Goal: Task Accomplishment & Management: Complete application form

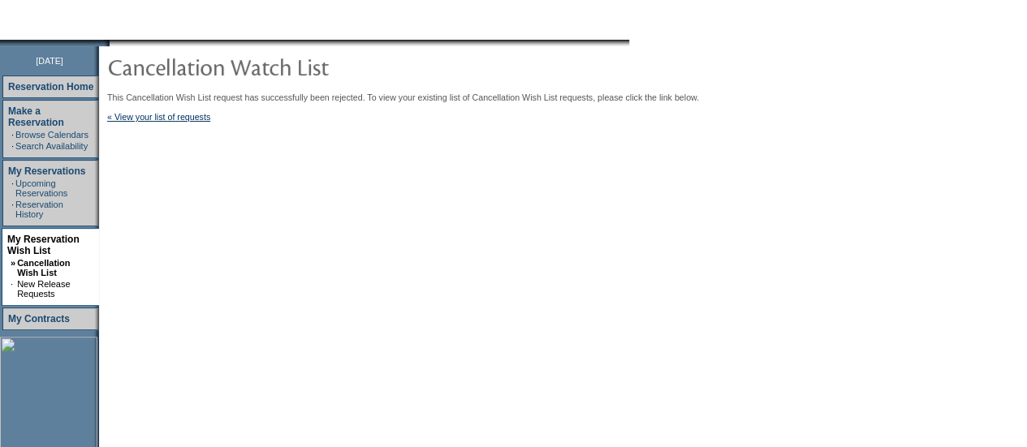
scroll to position [165, 0]
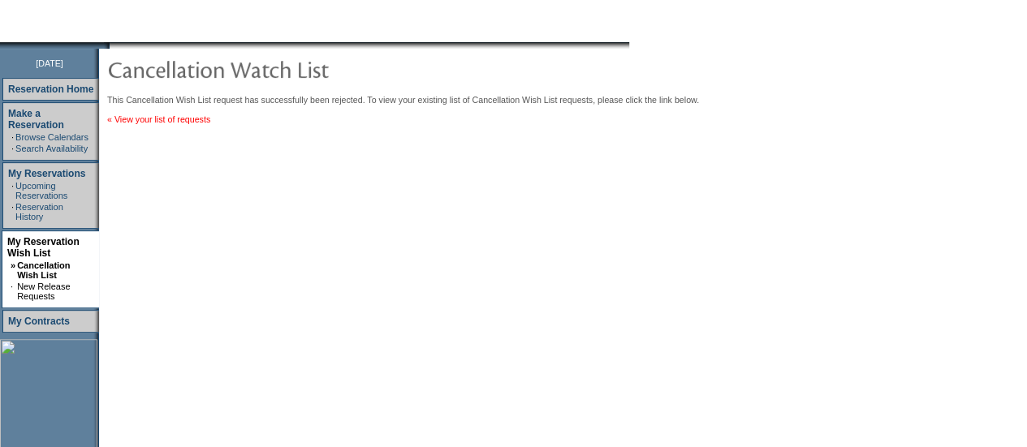
click at [145, 124] on link "« View your list of requests" at bounding box center [158, 119] width 103 height 10
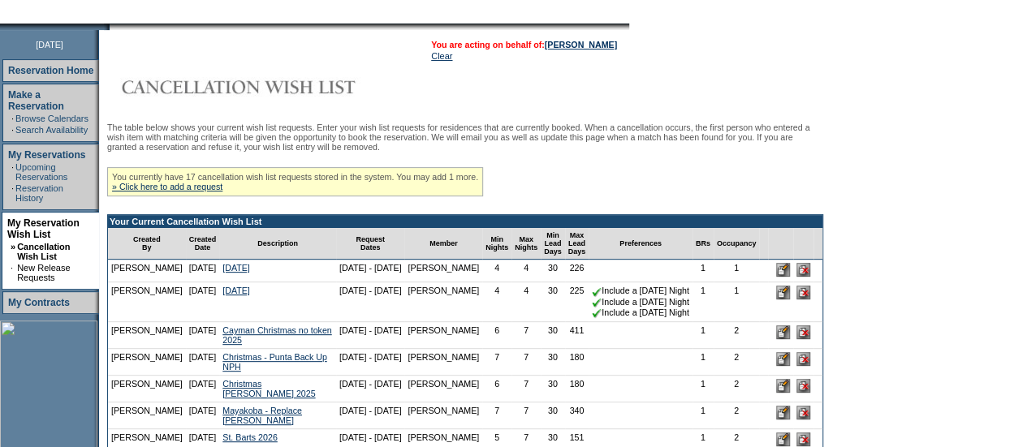
scroll to position [183, 0]
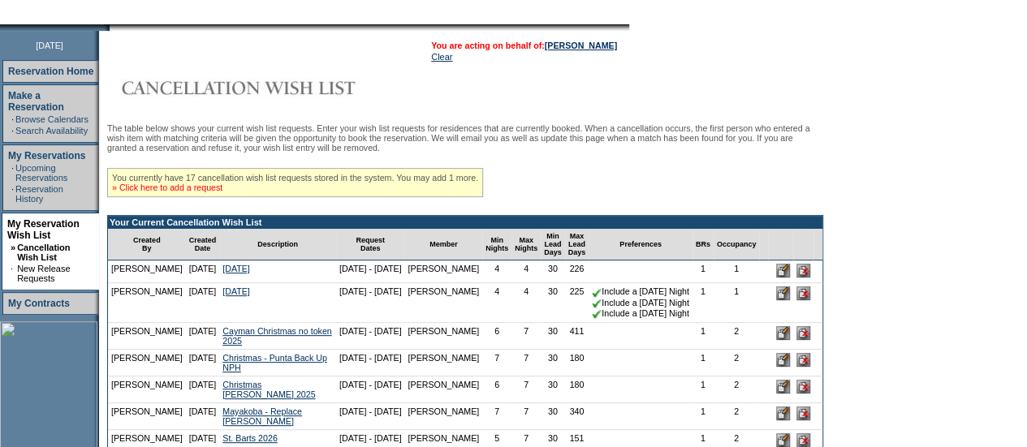
click at [194, 191] on link "» Click here to add a request" at bounding box center [167, 188] width 110 height 10
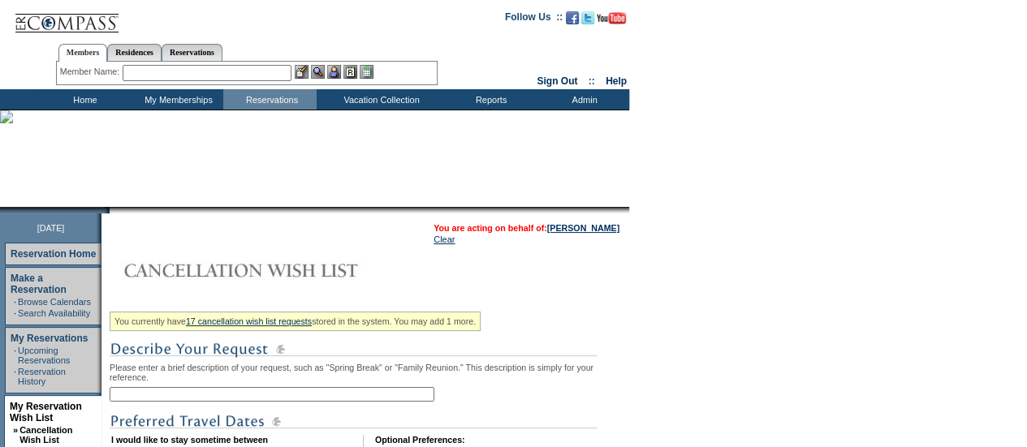
scroll to position [209, 0]
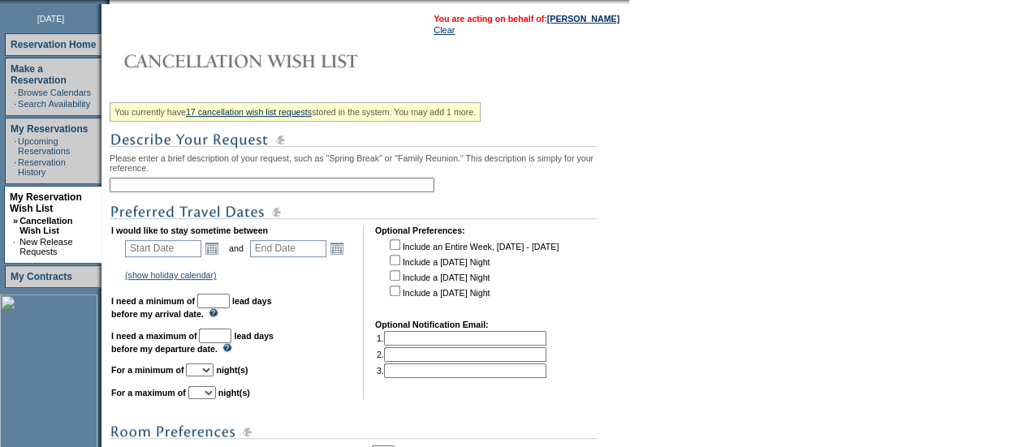
click at [209, 192] on input "text" at bounding box center [272, 185] width 325 height 15
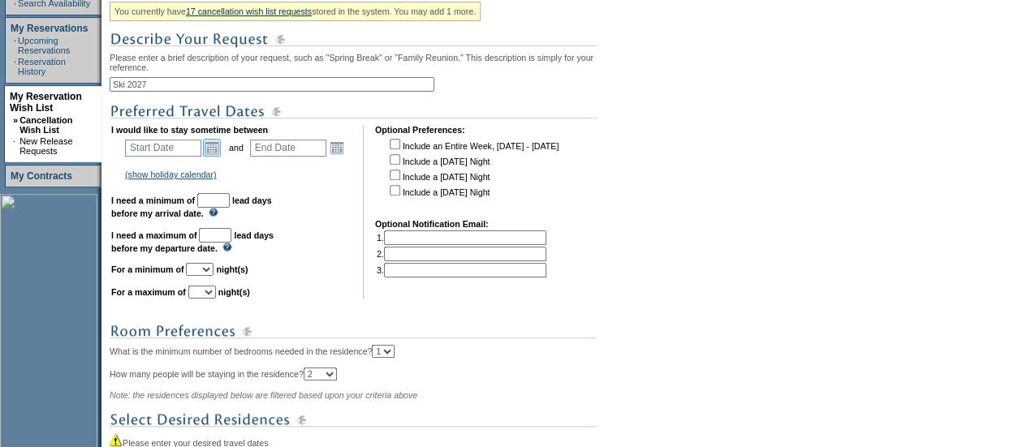
type input "Ski 2027"
click at [216, 157] on link "Open the calendar popup." at bounding box center [212, 148] width 18 height 18
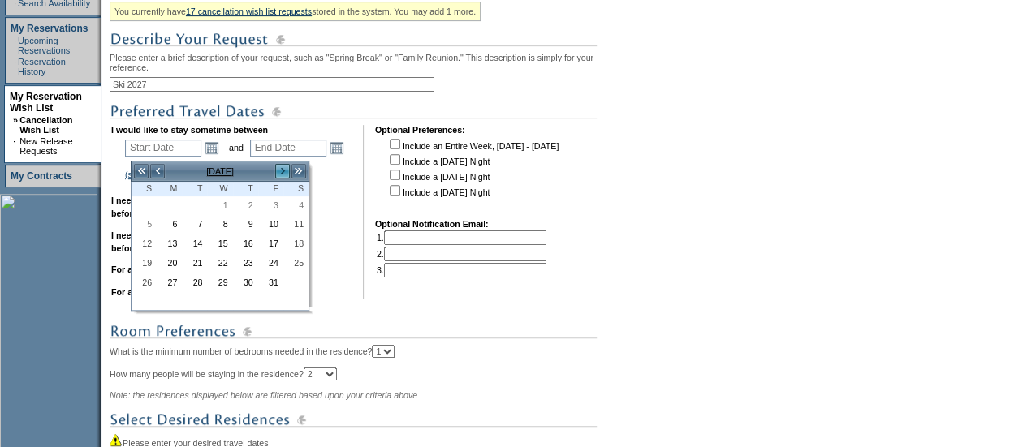
click at [286, 170] on link ">" at bounding box center [282, 171] width 16 height 16
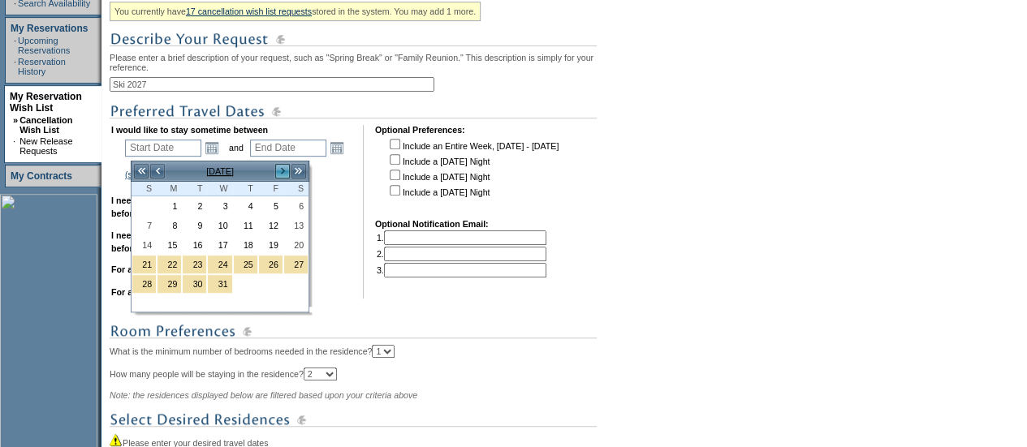
click at [286, 170] on link ">" at bounding box center [282, 171] width 16 height 16
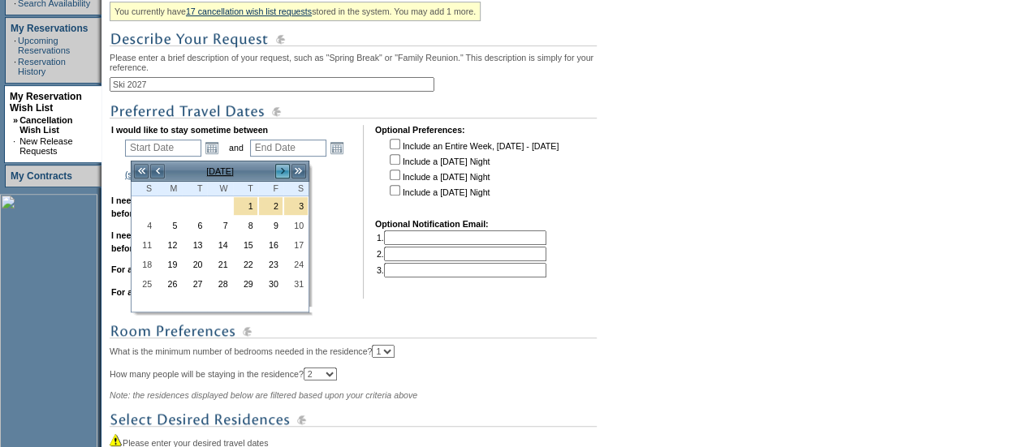
click at [286, 170] on link ">" at bounding box center [282, 171] width 16 height 16
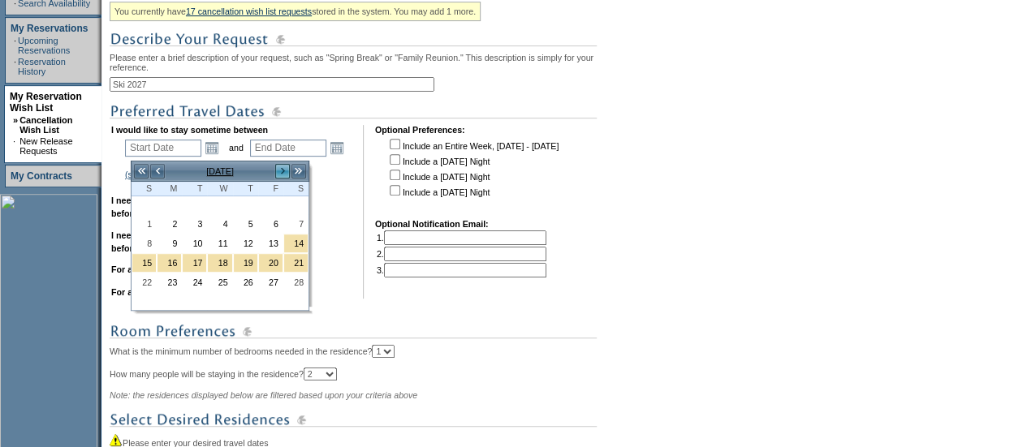
click at [286, 170] on link ">" at bounding box center [282, 171] width 16 height 16
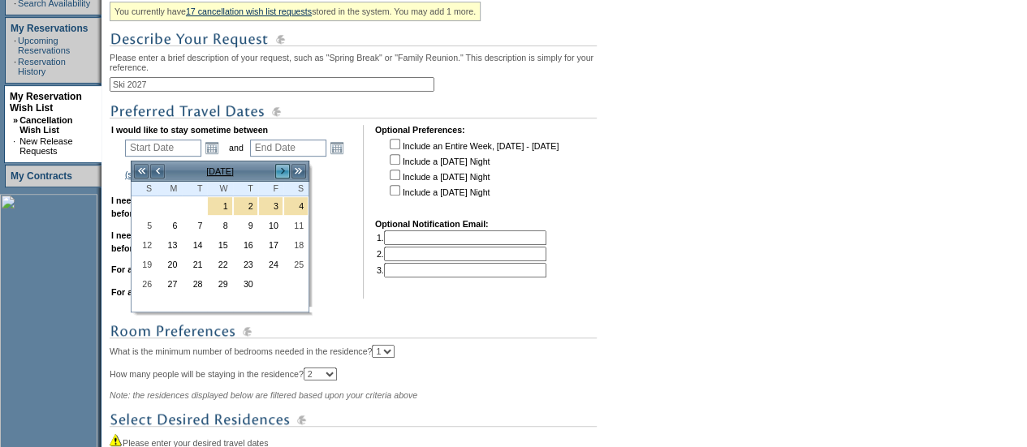
click at [286, 170] on link ">" at bounding box center [282, 171] width 16 height 16
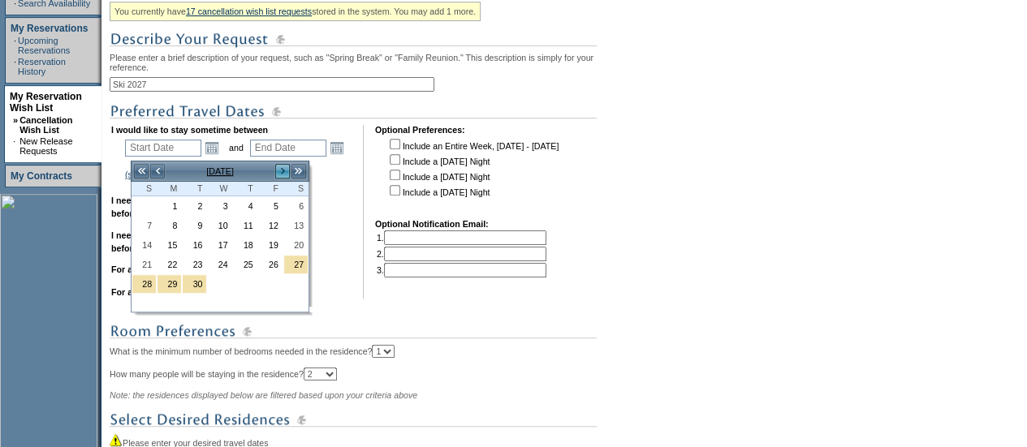
click at [286, 170] on link ">" at bounding box center [282, 171] width 16 height 16
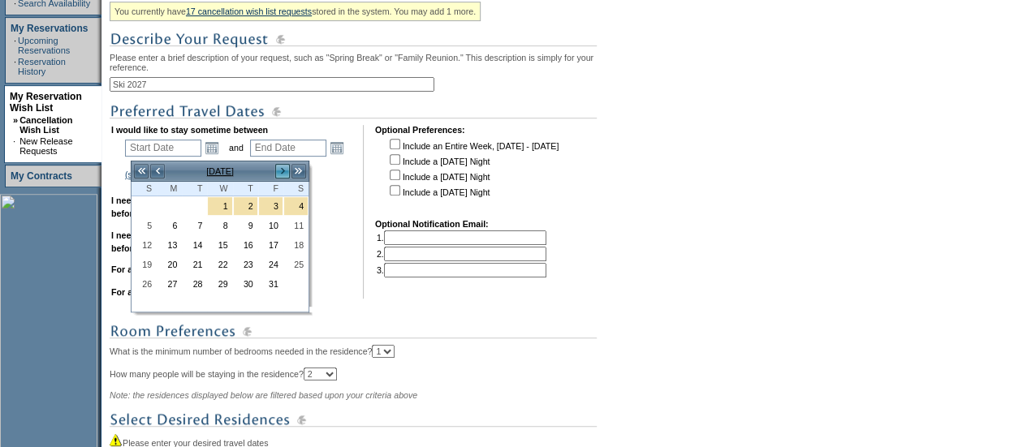
click at [286, 170] on link ">" at bounding box center [282, 171] width 16 height 16
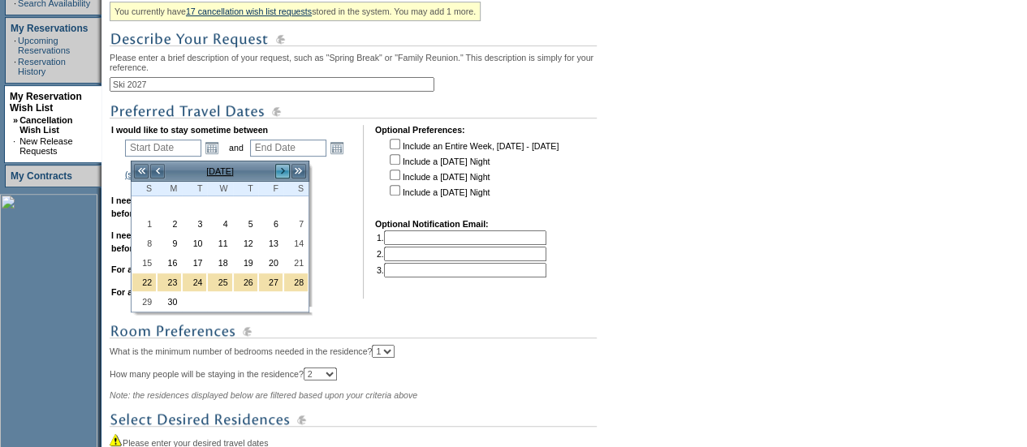
click at [286, 170] on link ">" at bounding box center [282, 171] width 16 height 16
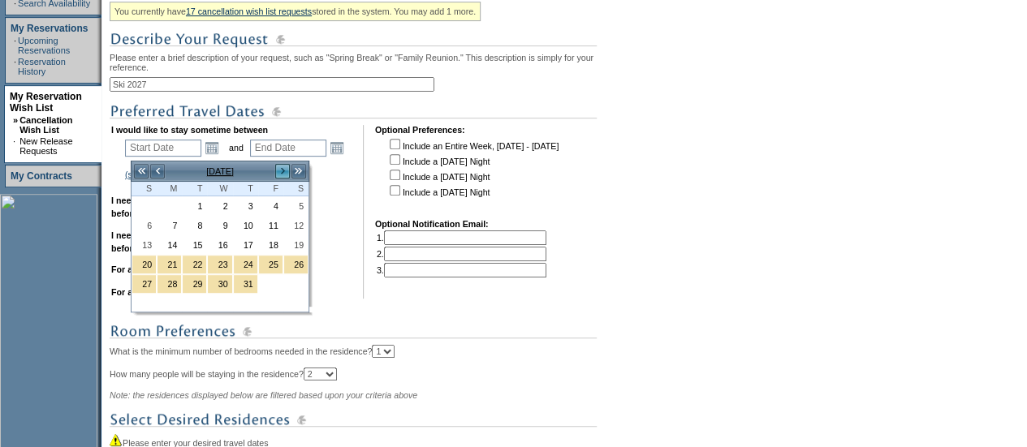
click at [286, 170] on link ">" at bounding box center [282, 171] width 16 height 16
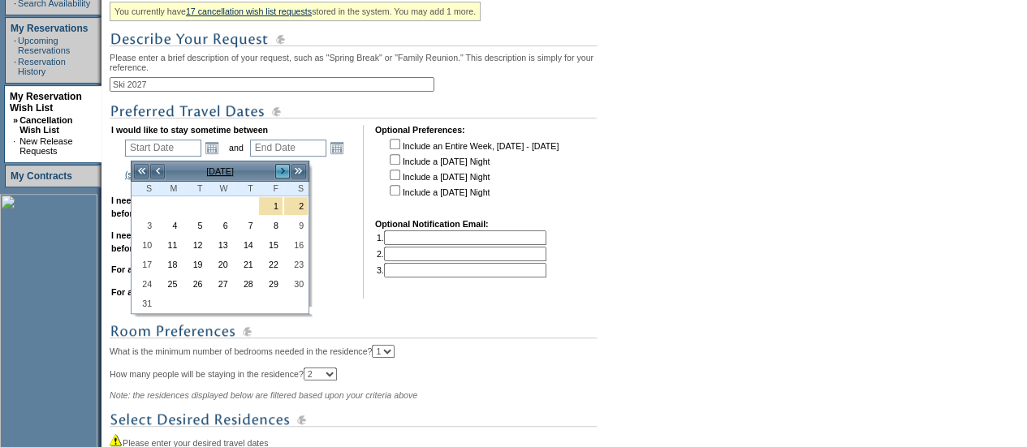
click at [286, 170] on link ">" at bounding box center [282, 171] width 16 height 16
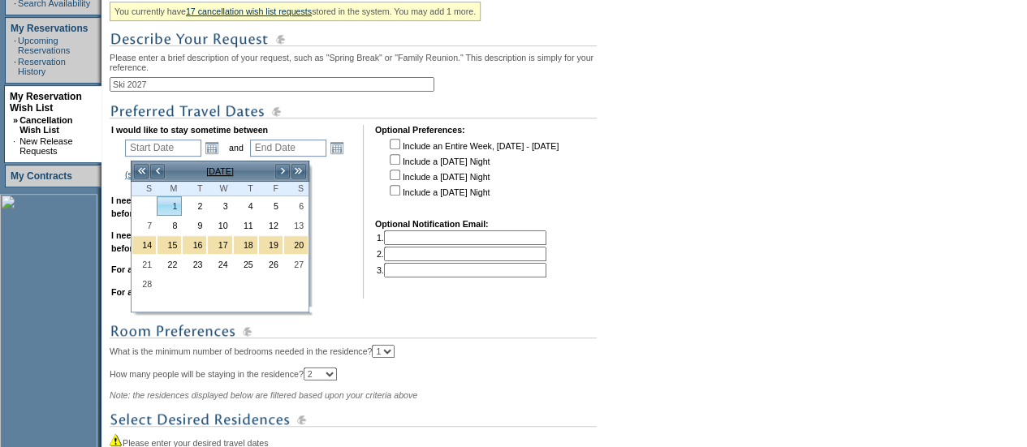
click at [171, 206] on link "1" at bounding box center [169, 206] width 24 height 18
type input "[DATE]"
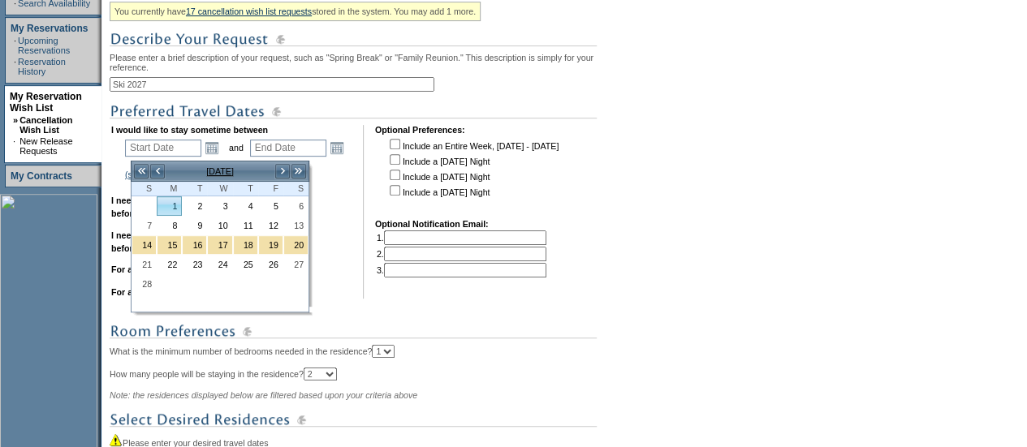
type input "488"
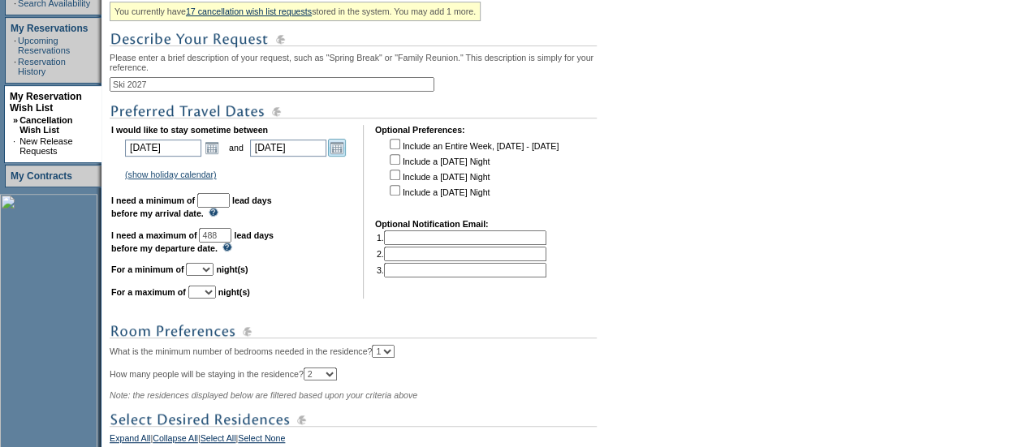
click at [346, 153] on link "Open the calendar popup." at bounding box center [337, 148] width 18 height 18
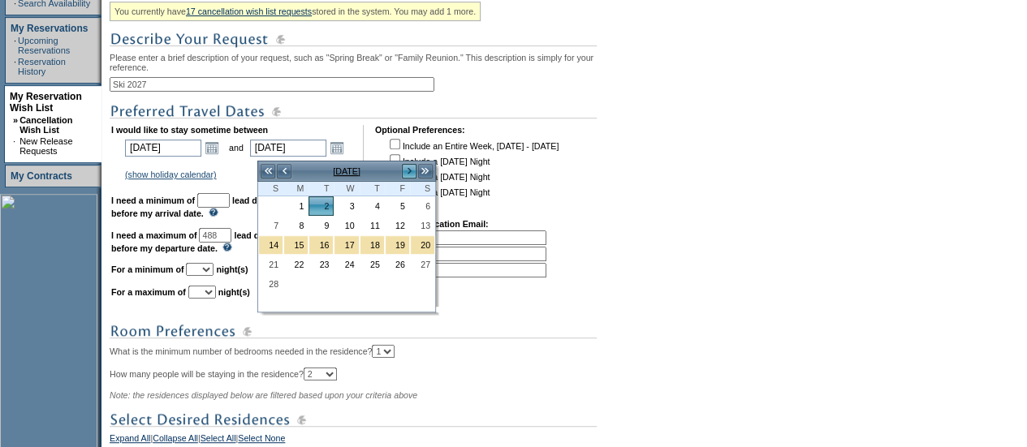
click at [412, 175] on link ">" at bounding box center [409, 171] width 16 height 16
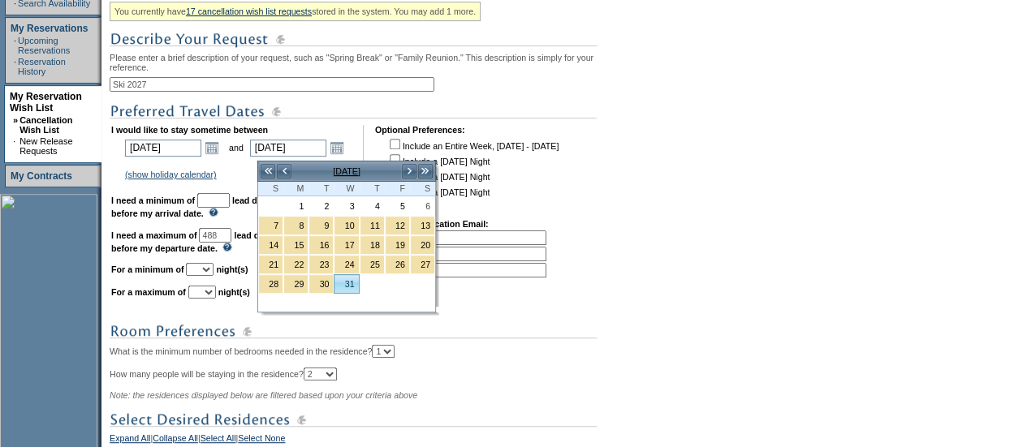
click at [341, 282] on link "31" at bounding box center [346, 284] width 24 height 18
type input "[DATE]"
type input "545"
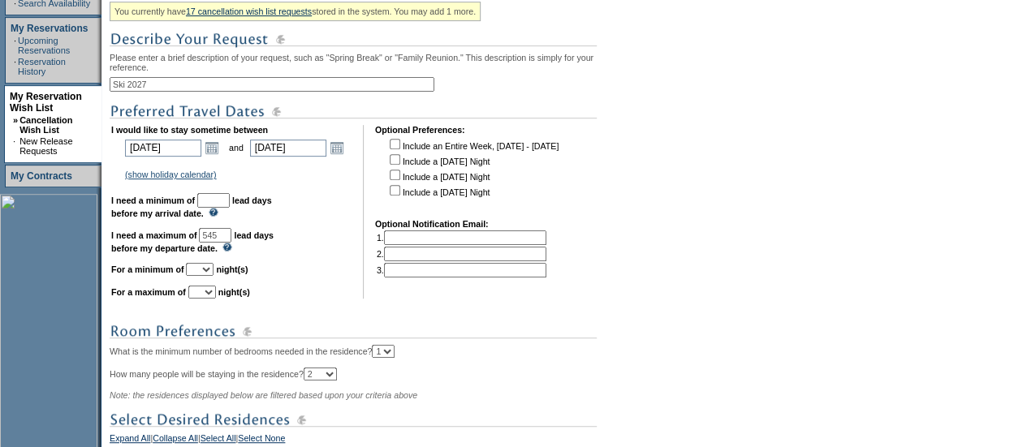
click at [247, 216] on td "I would like to stay sometime between [DATE] [DATE] Open the calendar popup. <<…" at bounding box center [231, 212] width 240 height 174
click at [230, 208] on input "text" at bounding box center [213, 200] width 32 height 15
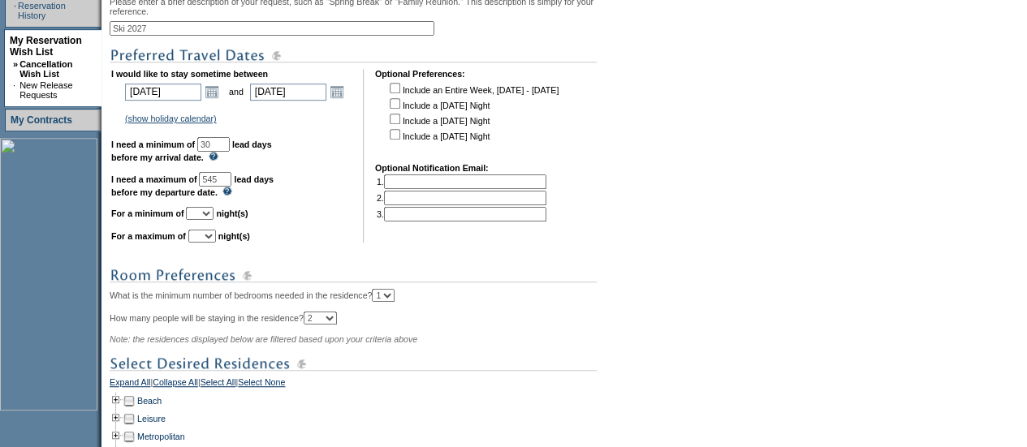
scroll to position [369, 0]
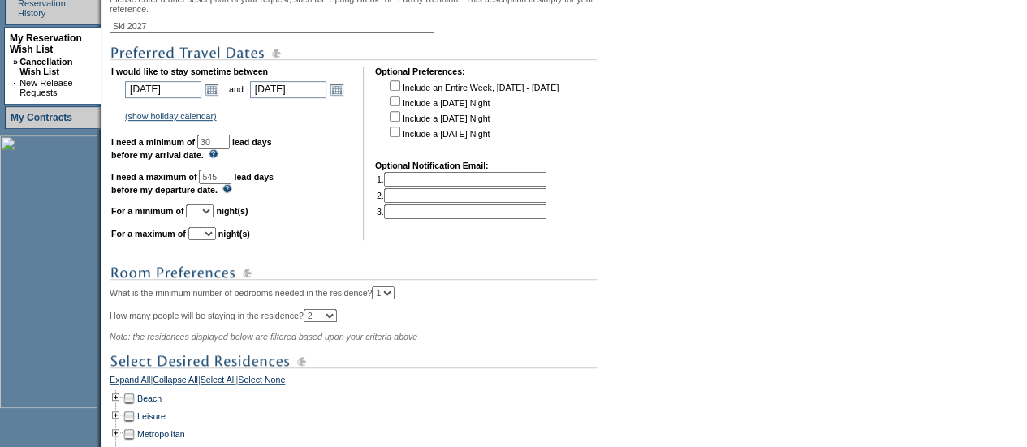
type input "30"
click at [214, 216] on select "1 2 3 4 5 6 7 8 9 10 11 12 13 14" at bounding box center [200, 211] width 28 height 13
select select "7"
click at [205, 213] on select "1 2 3 4 5 6 7 8 9 10 11 12 13 14" at bounding box center [200, 211] width 28 height 13
click at [215, 240] on select "1 2 3 4 5 6 7 8 9 10 11 12 13 14" at bounding box center [202, 233] width 28 height 13
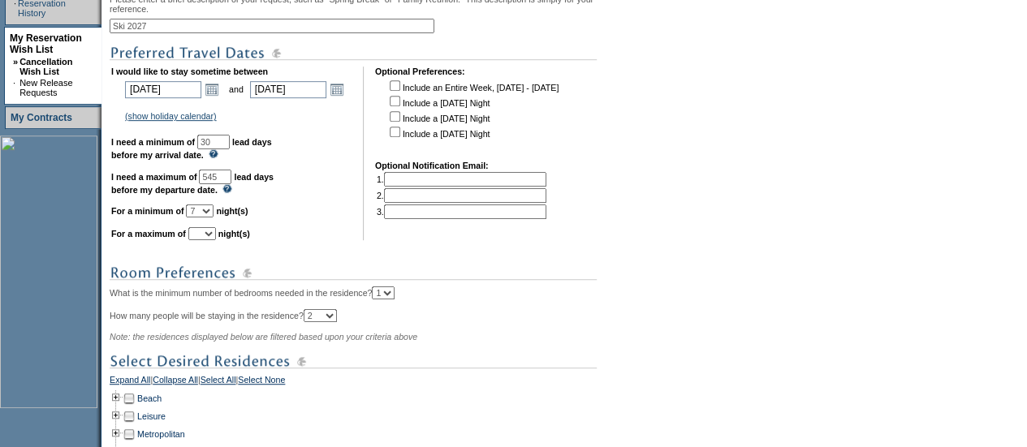
select select "7"
click at [208, 235] on select "1 2 3 4 5 6 7 8 9 10 11 12 13 14" at bounding box center [202, 233] width 28 height 13
click at [214, 218] on select "1 2 3 4 5 6 7 8 9 10 11 12 13 14" at bounding box center [200, 211] width 28 height 13
select select "5"
click at [205, 213] on select "1 2 3 4 5 6 7 8 9 10 11 12 13 14" at bounding box center [200, 211] width 28 height 13
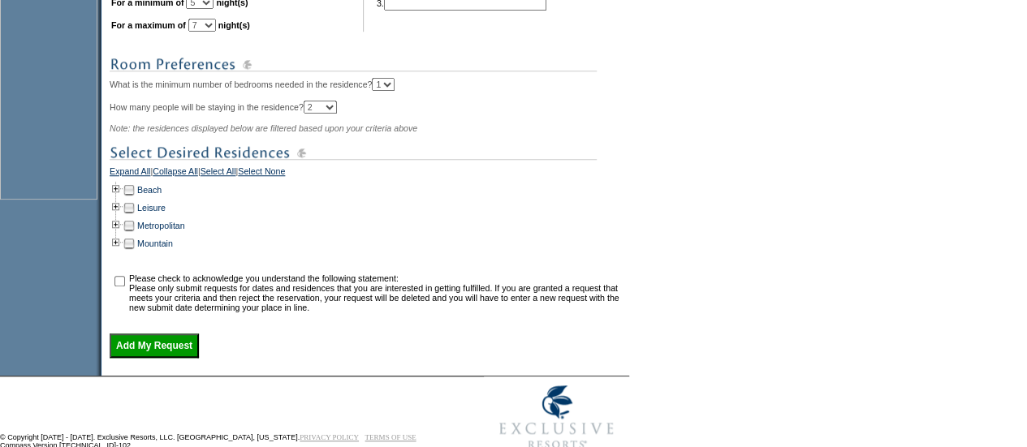
scroll to position [579, 0]
click at [120, 251] on td at bounding box center [116, 242] width 13 height 18
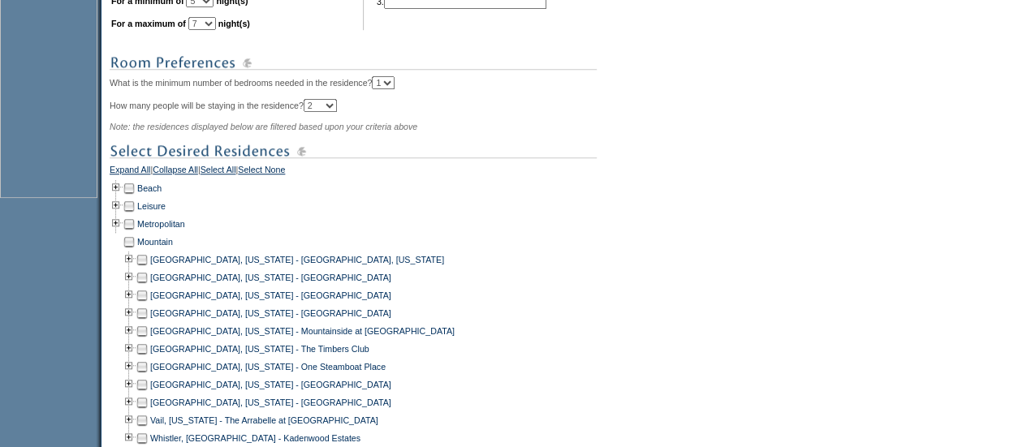
click at [119, 251] on td at bounding box center [116, 242] width 13 height 18
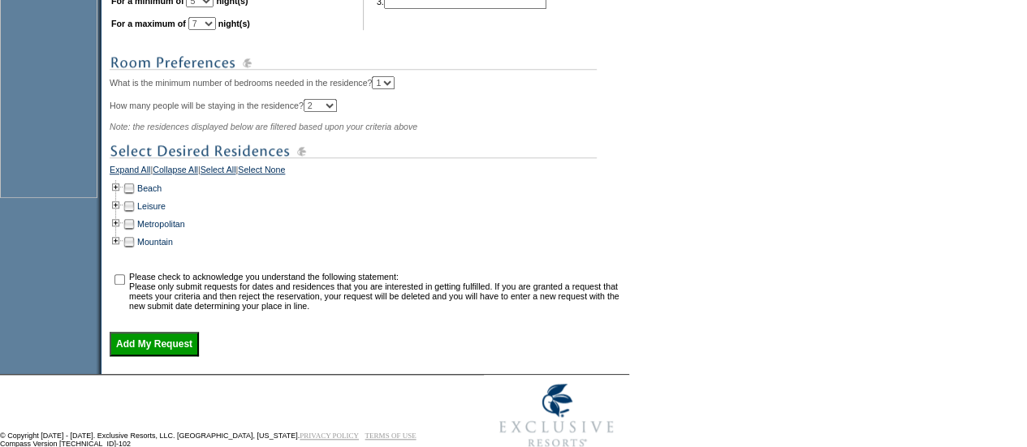
click at [136, 249] on td at bounding box center [129, 242] width 13 height 18
click at [120, 249] on td at bounding box center [116, 242] width 13 height 18
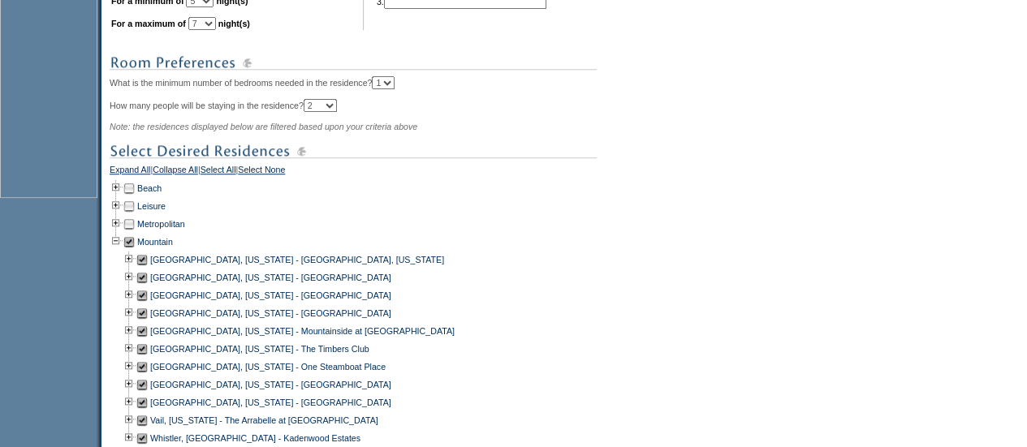
scroll to position [739, 0]
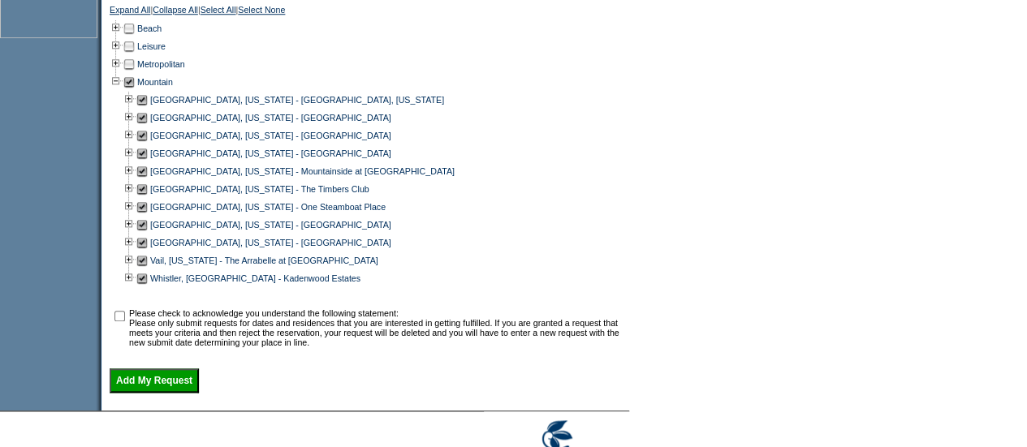
click at [149, 180] on td at bounding box center [142, 171] width 13 height 18
click at [149, 162] on td at bounding box center [142, 154] width 13 height 18
click at [149, 234] on td at bounding box center [142, 225] width 13 height 18
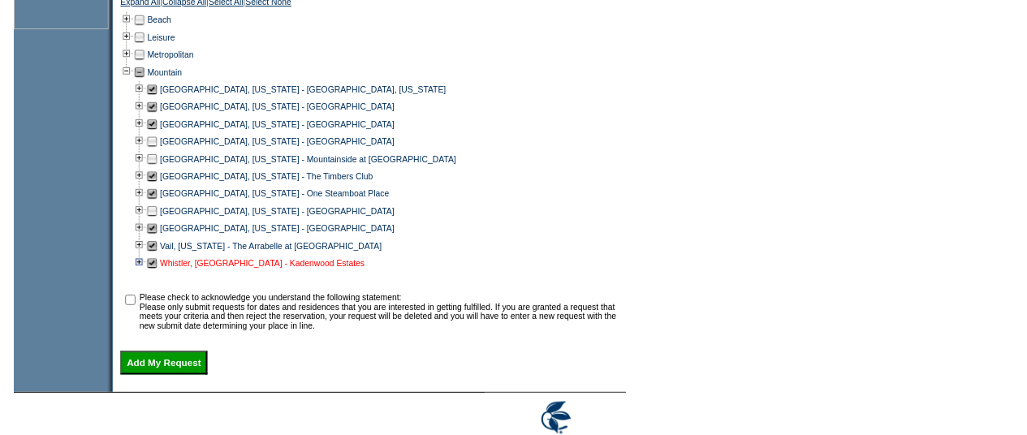
scroll to position [748, 0]
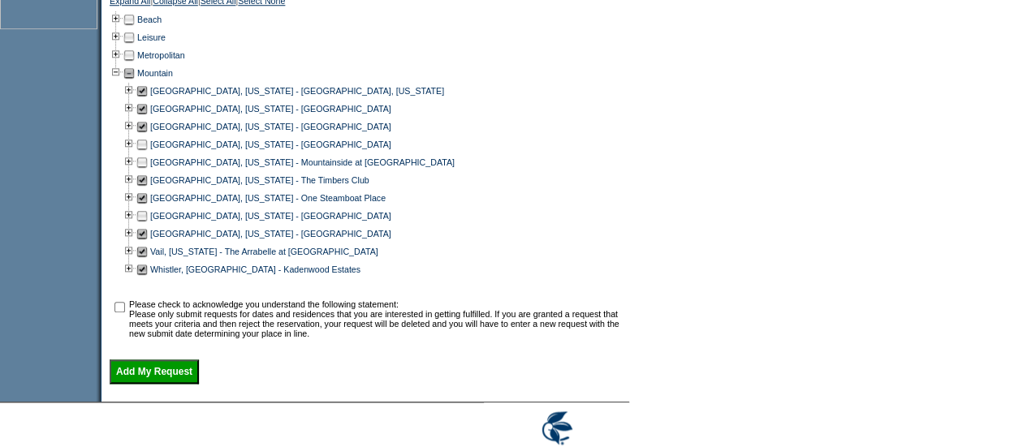
click at [125, 313] on input "checkbox" at bounding box center [119, 307] width 11 height 11
checkbox input "true"
click at [135, 384] on input "Add My Request" at bounding box center [154, 372] width 89 height 24
